Goal: Task Accomplishment & Management: Manage account settings

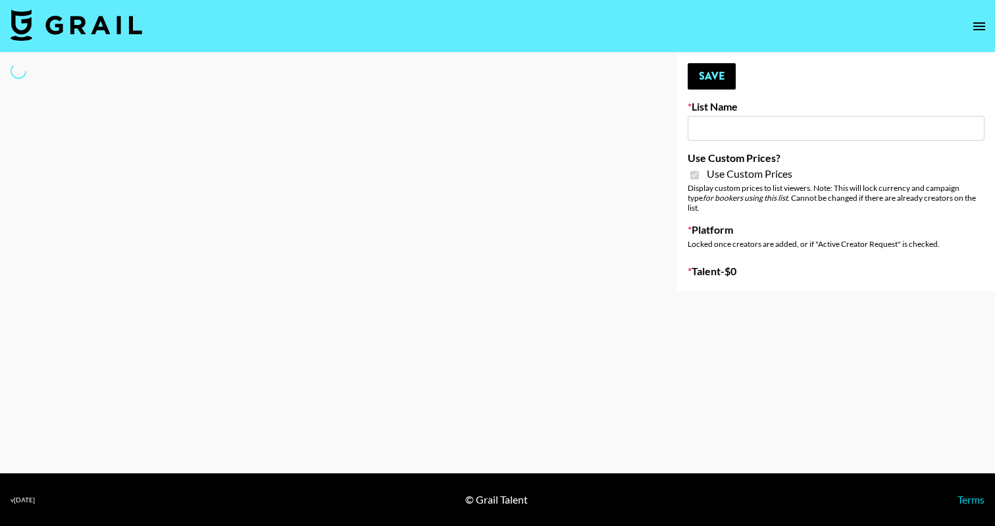
type input "D&B"
checkbox input "true"
select select "Brand"
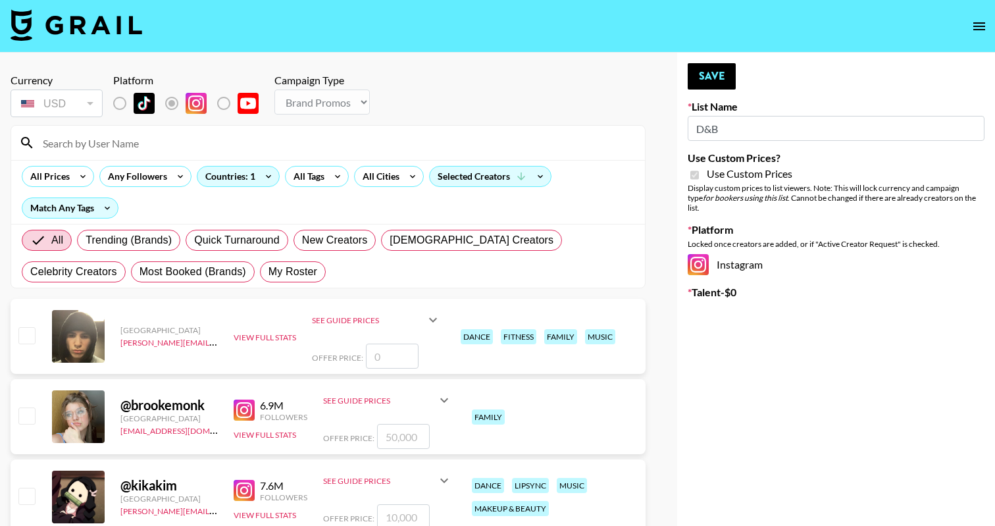
click at [311, 141] on input at bounding box center [336, 142] width 602 height 21
click at [297, 147] on input at bounding box center [336, 142] width 602 height 21
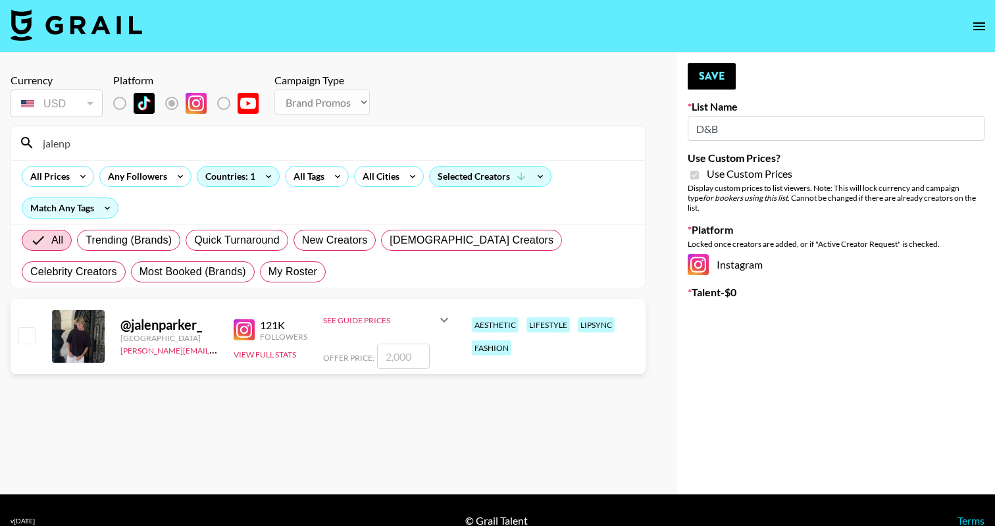
type input "jalenp"
click at [39, 334] on div "@ jalenparker_ [GEOGRAPHIC_DATA] [PERSON_NAME][EMAIL_ADDRESS][DOMAIN_NAME] 121K…" at bounding box center [328, 336] width 635 height 75
click at [22, 334] on input "checkbox" at bounding box center [26, 335] width 16 height 16
checkbox input "true"
type input "2000"
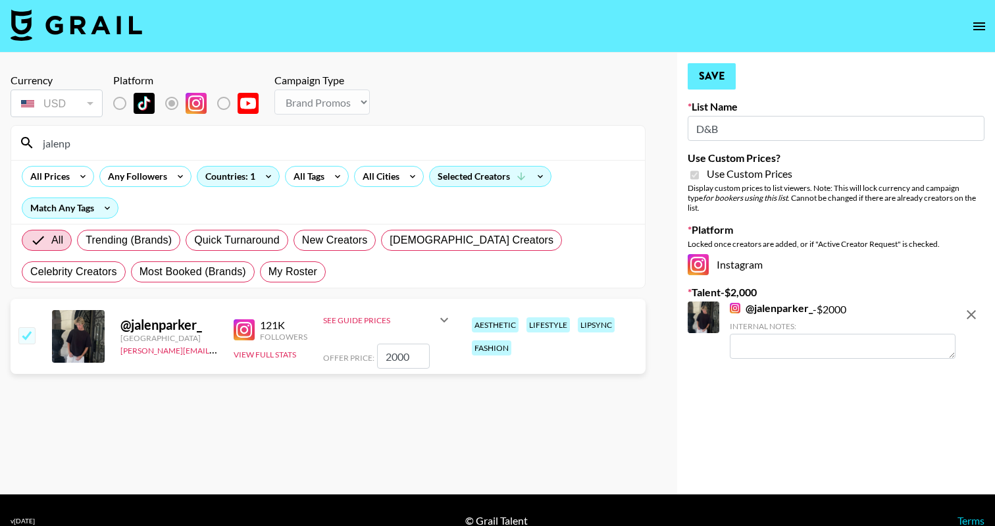
click at [721, 66] on button "Save" at bounding box center [711, 76] width 48 height 26
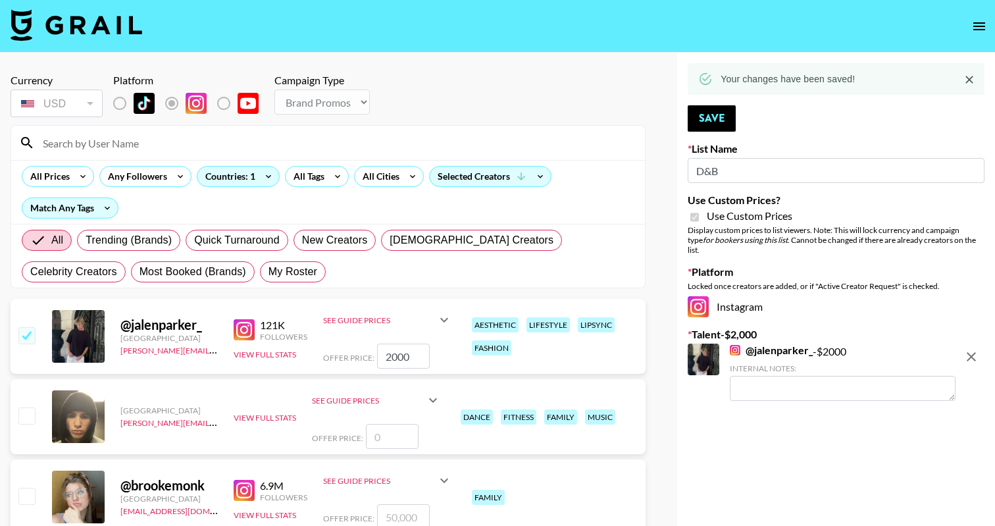
click at [159, 146] on input at bounding box center [336, 142] width 602 height 21
type input "s"
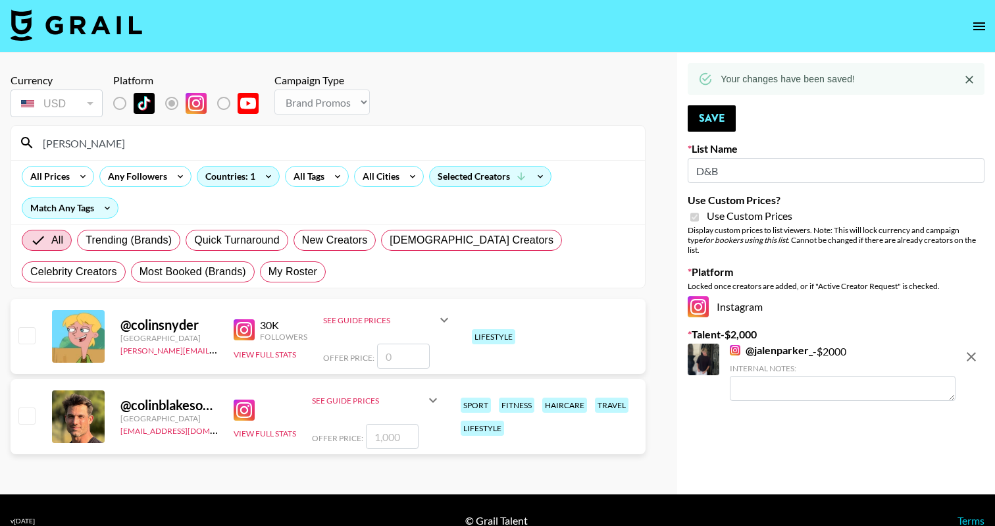
type input "[PERSON_NAME]"
click at [383, 356] on input "number" at bounding box center [403, 355] width 53 height 25
checkbox input "true"
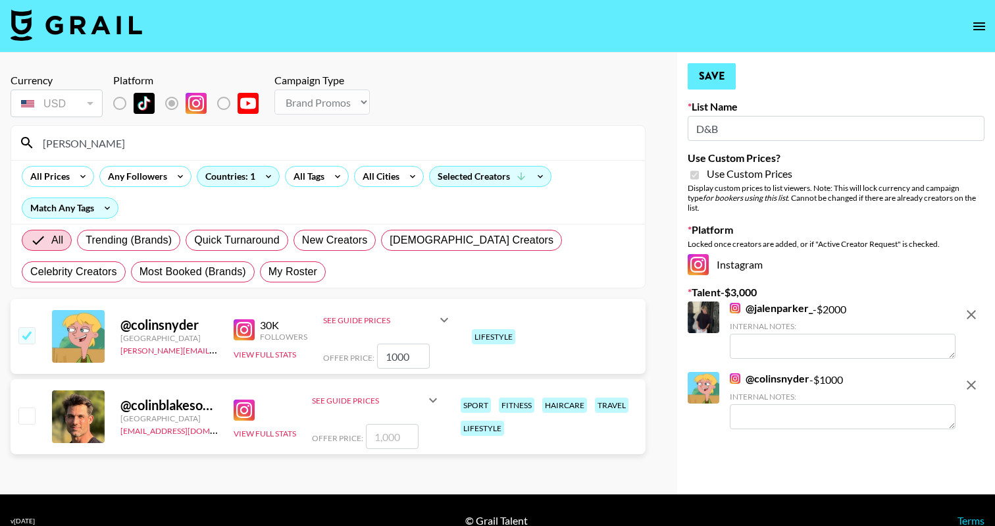
type input "1000"
click at [699, 70] on button "Save" at bounding box center [711, 76] width 48 height 26
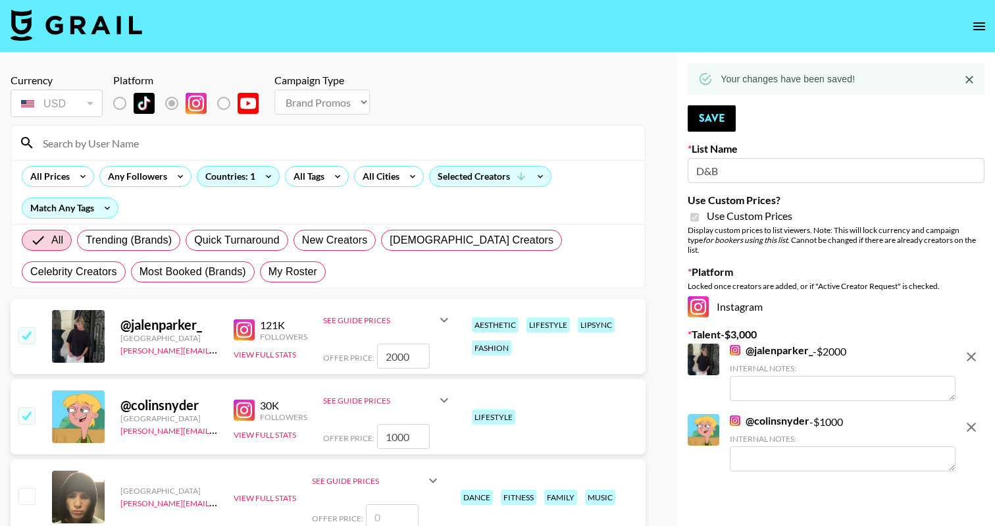
click at [155, 153] on input at bounding box center [336, 142] width 602 height 21
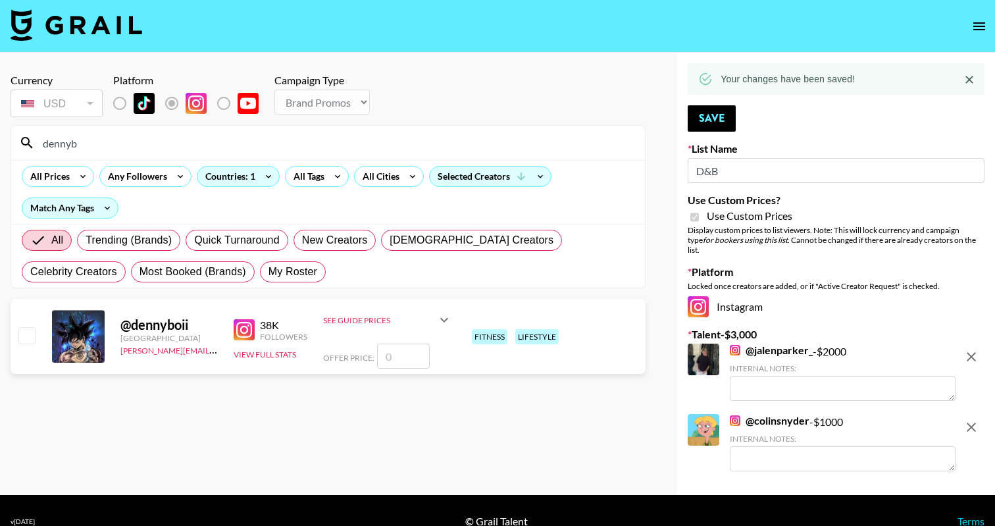
type input "dennyb"
click at [409, 360] on input "number" at bounding box center [403, 355] width 53 height 25
checkbox input "true"
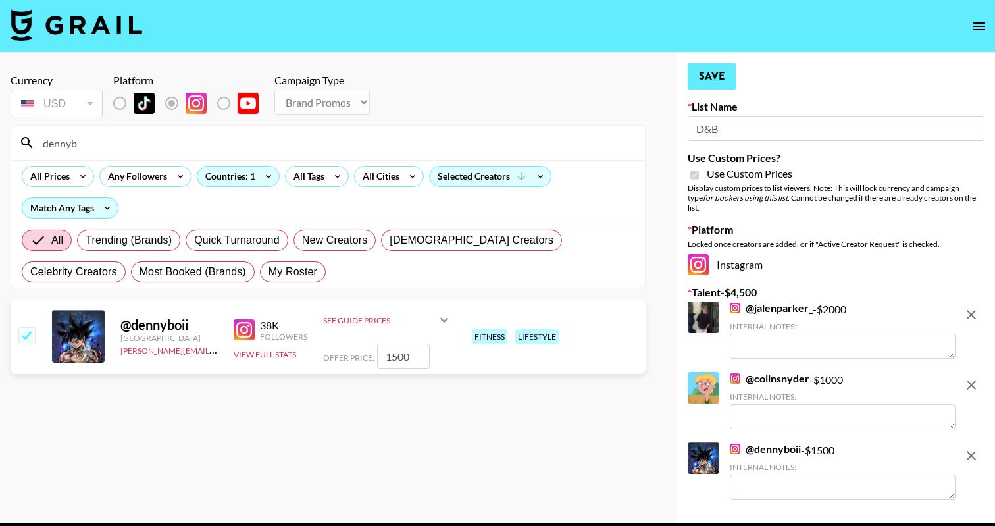
type input "1500"
click at [696, 79] on button "Save" at bounding box center [711, 76] width 48 height 26
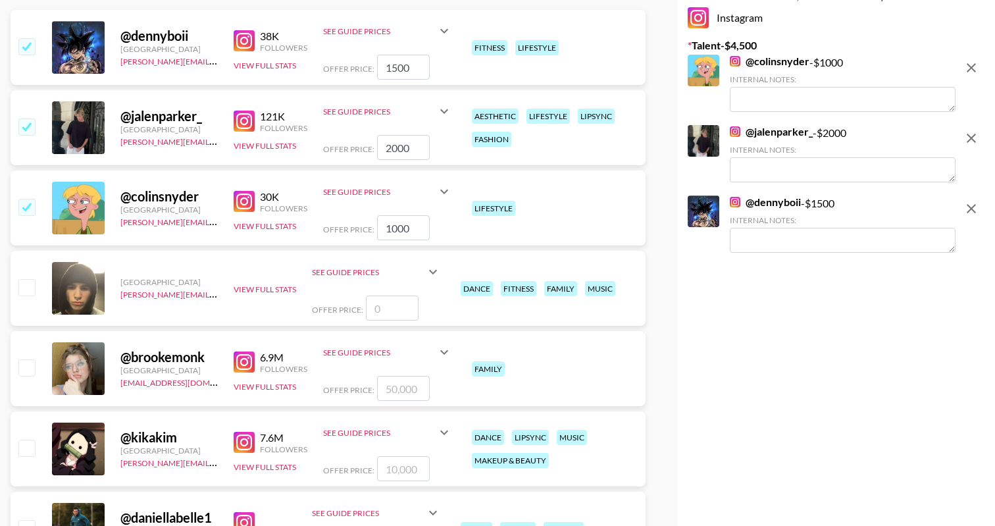
scroll to position [299, 0]
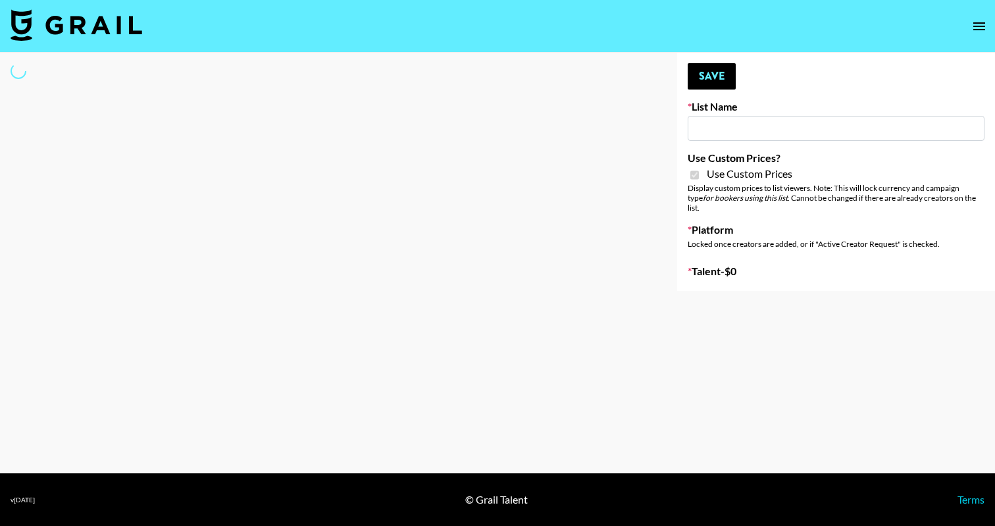
type input "Grace Club"
checkbox input "true"
select select "Brand"
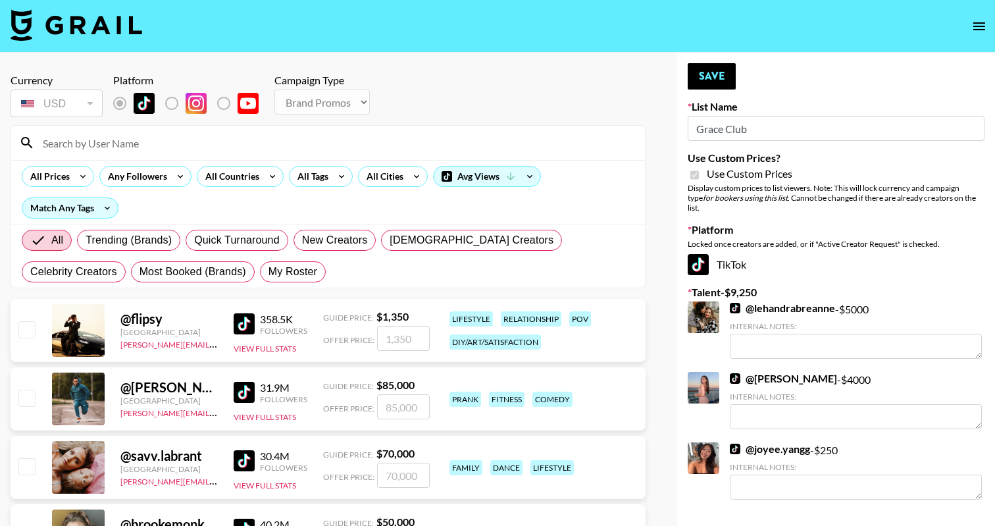
click at [224, 145] on input at bounding box center [336, 142] width 602 height 21
type input "j"
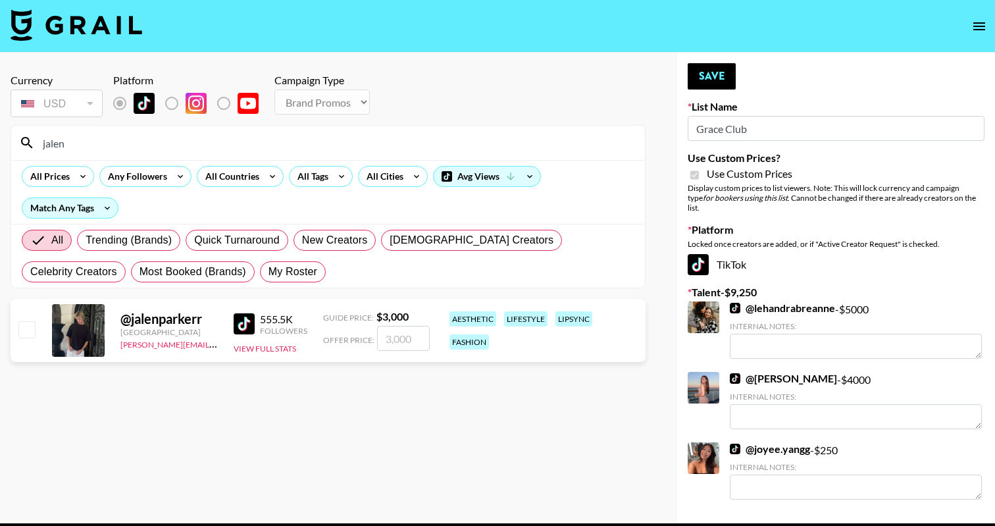
type input "jalen"
click at [410, 337] on input "number" at bounding box center [403, 338] width 53 height 25
